Goal: Task Accomplishment & Management: Use online tool/utility

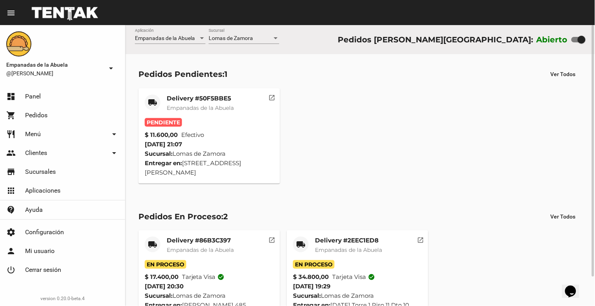
click at [186, 102] on mat-card-title "Delivery #50F5BBE5" at bounding box center [200, 99] width 67 height 8
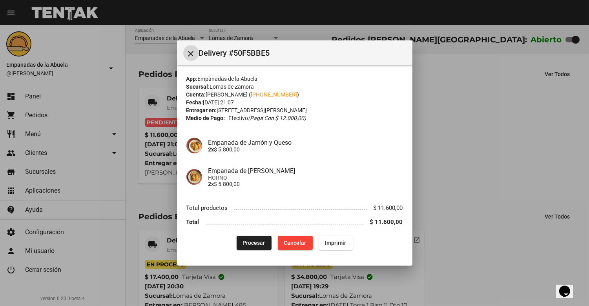
click at [339, 245] on span "Imprimir" at bounding box center [335, 243] width 21 height 6
click at [195, 52] on mat-icon "close" at bounding box center [190, 53] width 9 height 9
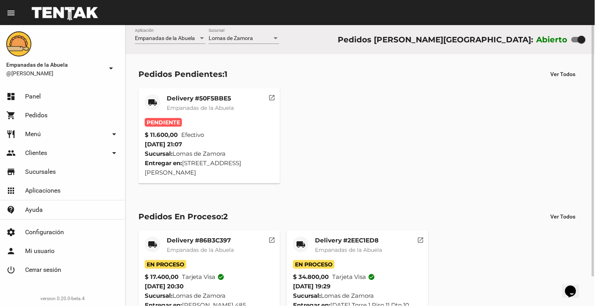
click at [195, 107] on span "Empanadas de la Abuela" at bounding box center [200, 107] width 67 height 7
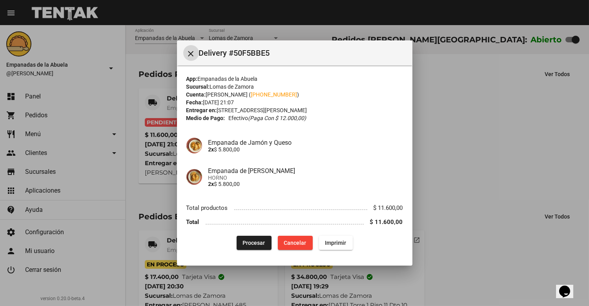
click at [250, 243] on span "Procesar" at bounding box center [254, 243] width 22 height 6
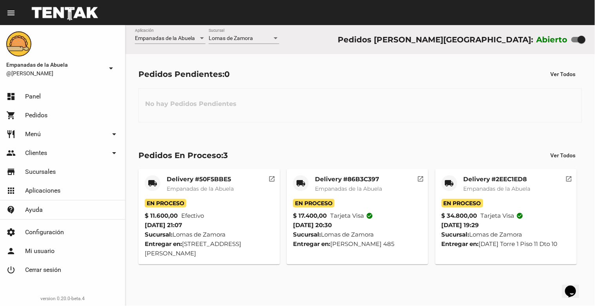
click at [512, 179] on mat-card-title "Delivery #2EEC1ED8" at bounding box center [497, 179] width 67 height 8
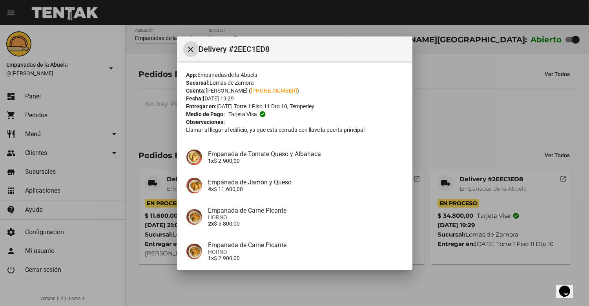
scroll to position [139, 0]
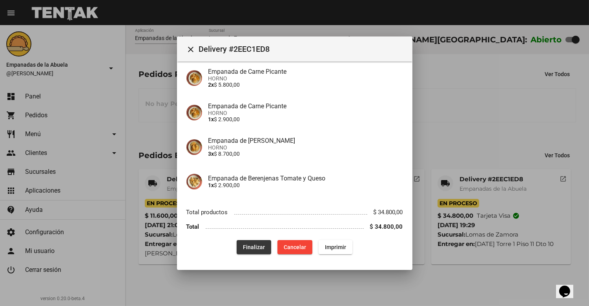
click at [250, 246] on span "Finalizar" at bounding box center [254, 247] width 22 height 6
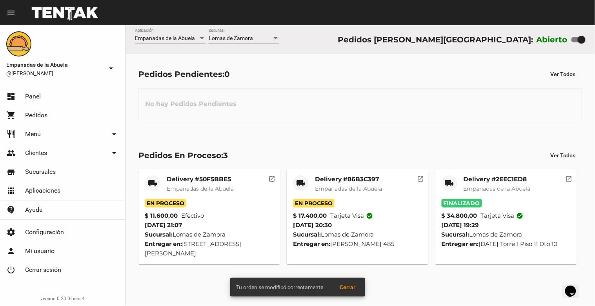
click at [360, 183] on mat-card-title "Delivery #86B3C397" at bounding box center [348, 179] width 67 height 8
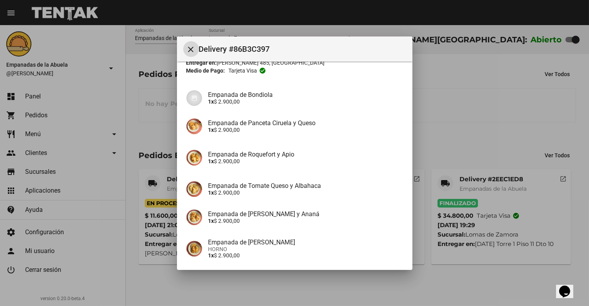
scroll to position [111, 0]
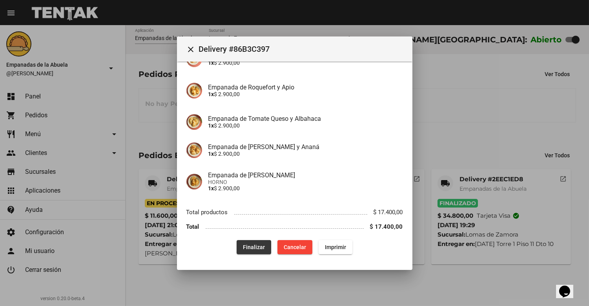
click at [254, 248] on span "Finalizar" at bounding box center [254, 247] width 22 height 6
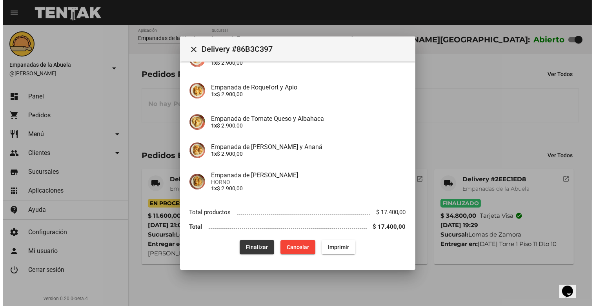
scroll to position [0, 0]
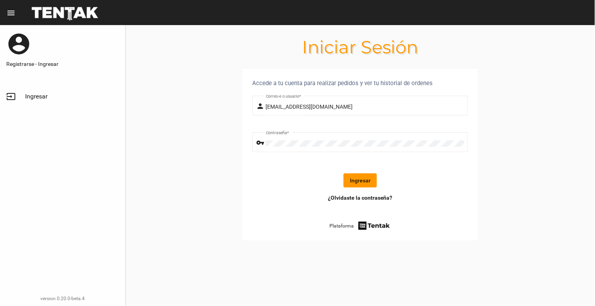
click at [356, 185] on button "Ingresar" at bounding box center [360, 180] width 33 height 14
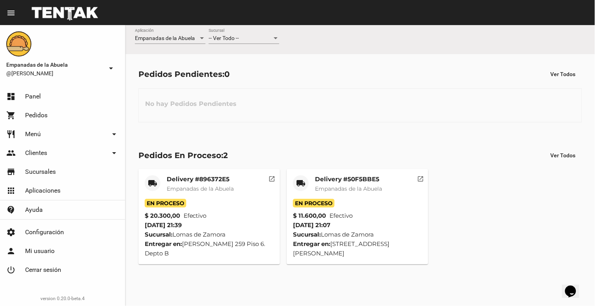
click at [245, 36] on div "-- Ver Todo --" at bounding box center [241, 38] width 64 height 6
click at [253, 68] on span "Lomas de Zamora" at bounding box center [244, 71] width 71 height 16
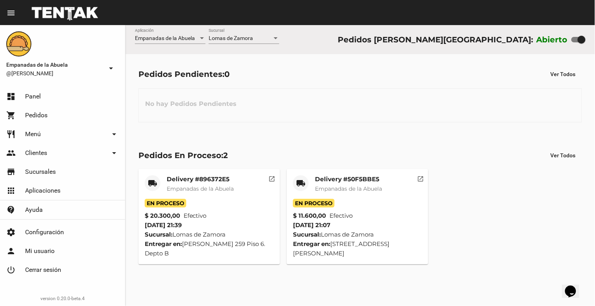
click at [362, 183] on div "Delivery #50F5BBE5 Empanadas de la Abuela" at bounding box center [348, 187] width 67 height 24
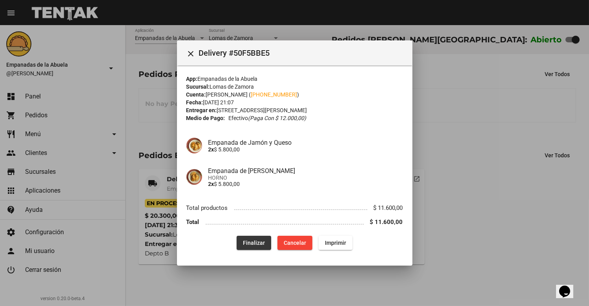
click at [253, 246] on button "Finalizar" at bounding box center [254, 243] width 35 height 14
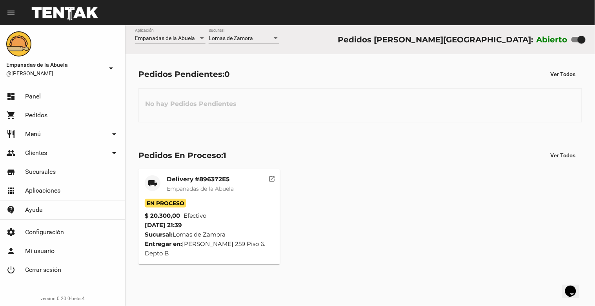
click at [583, 41] on div at bounding box center [582, 40] width 8 height 8
click at [576, 42] on input "checkbox" at bounding box center [575, 42] width 0 height 0
checkbox input "false"
click at [205, 189] on span "Empanadas de la Abuela" at bounding box center [200, 188] width 67 height 7
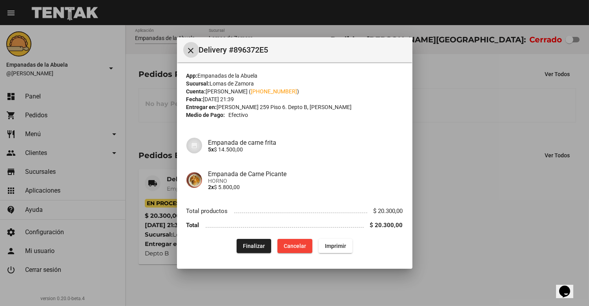
click at [245, 243] on span "Finalizar" at bounding box center [254, 246] width 22 height 6
